Goal: Check status: Check status

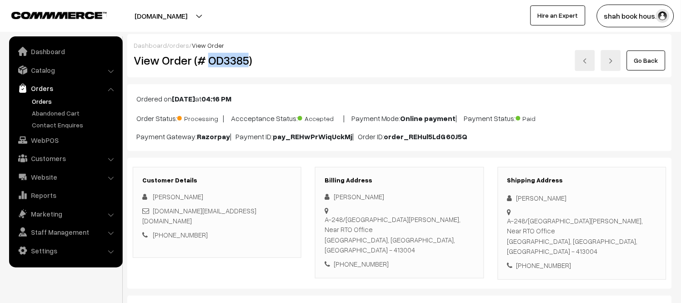
click at [44, 99] on link "Orders" at bounding box center [75, 101] width 90 height 10
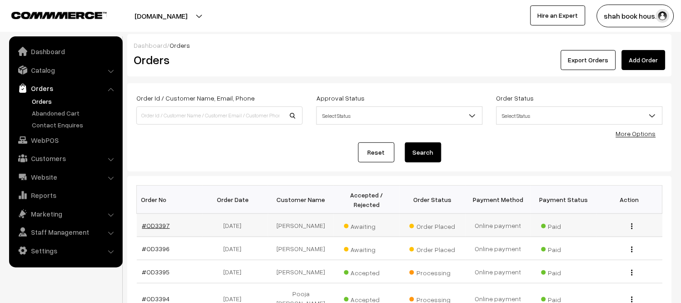
click at [153, 225] on link "#OD3397" at bounding box center [156, 225] width 28 height 8
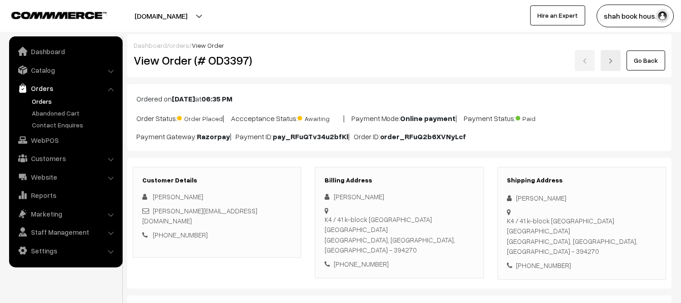
click at [42, 99] on link "Orders" at bounding box center [75, 101] width 90 height 10
